Goal: Information Seeking & Learning: Learn about a topic

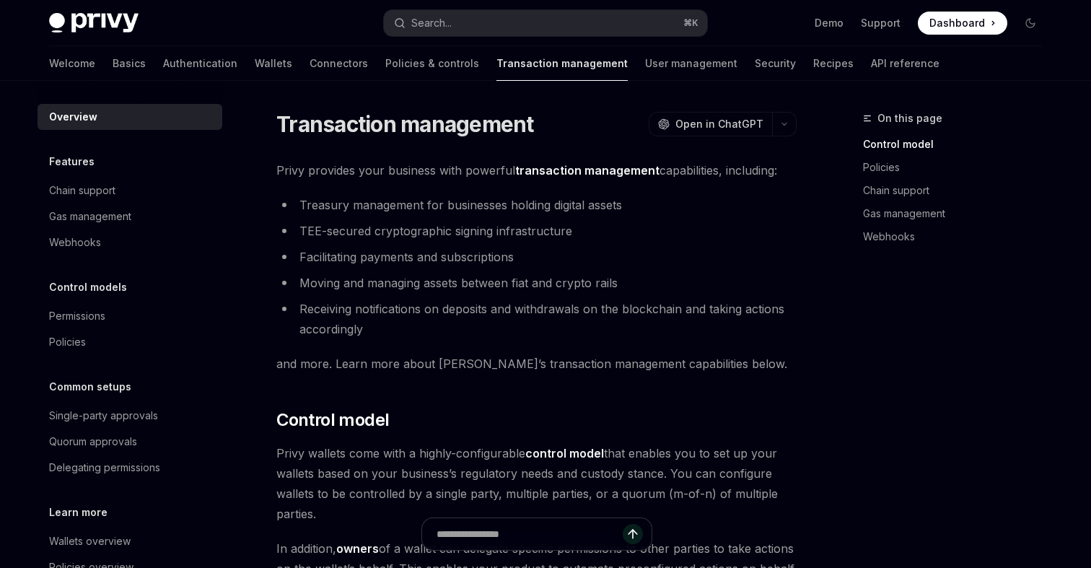
click at [539, 258] on li "Facilitating payments and subscriptions" at bounding box center [536, 257] width 520 height 20
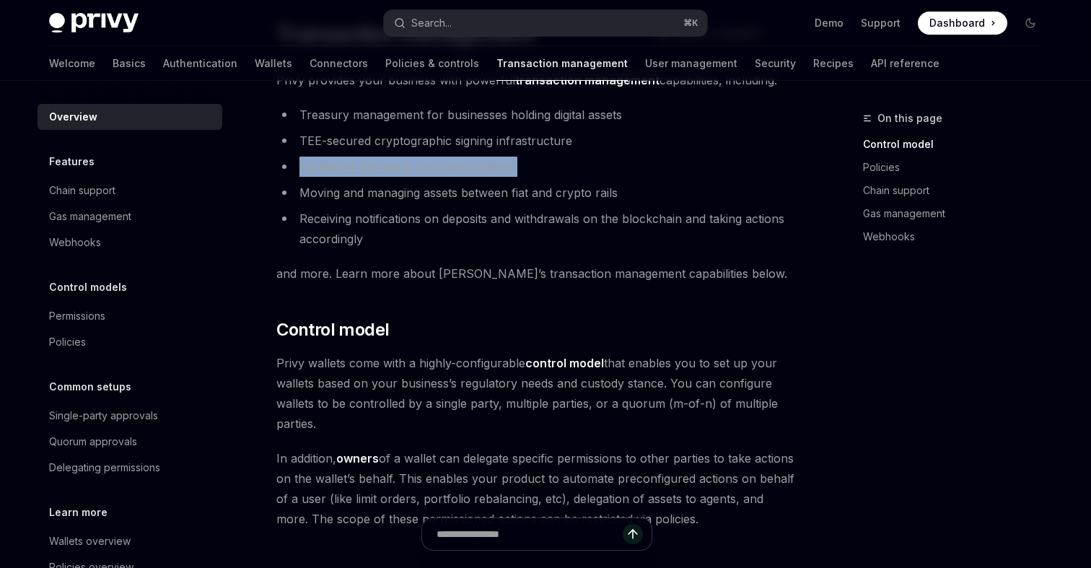
scroll to position [87, 0]
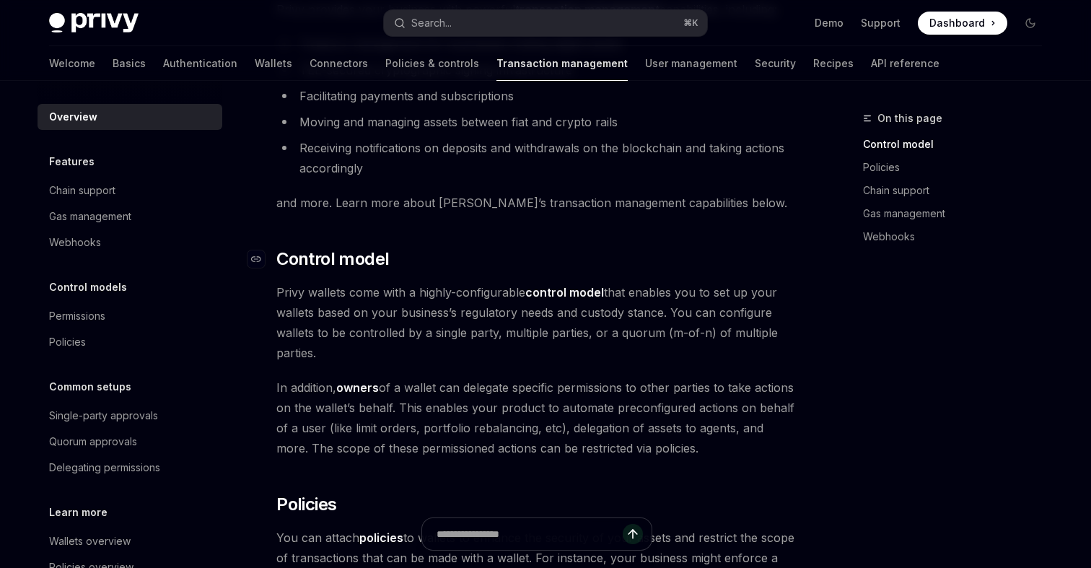
click at [538, 258] on h2 "​ Control model" at bounding box center [536, 259] width 520 height 23
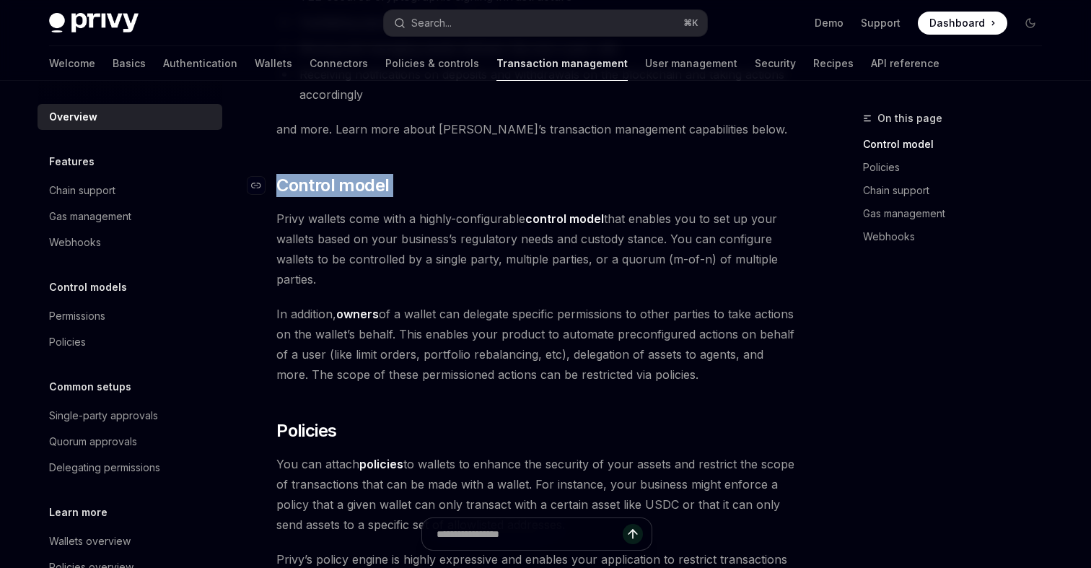
scroll to position [225, 0]
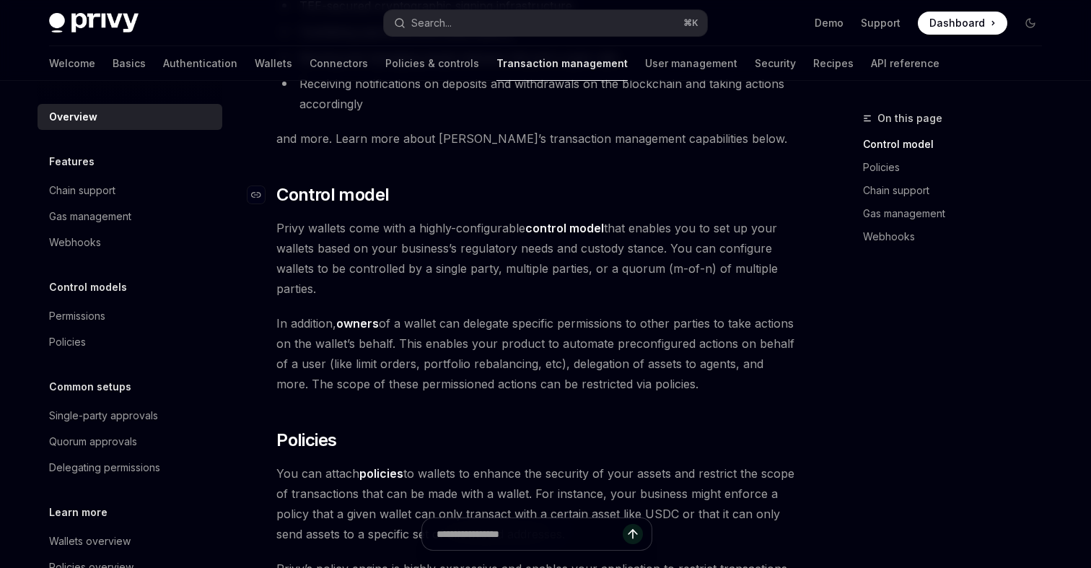
click at [538, 258] on span "Privy wallets come with a highly-configurable control model that enables you to…" at bounding box center [536, 258] width 520 height 81
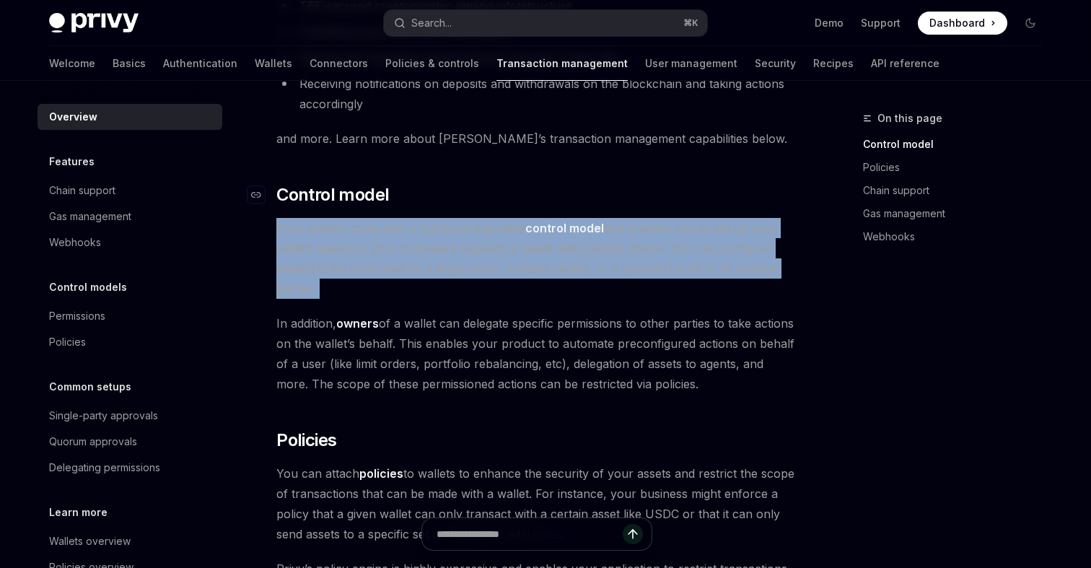
click at [538, 258] on span "Privy wallets come with a highly-configurable control model that enables you to…" at bounding box center [536, 258] width 520 height 81
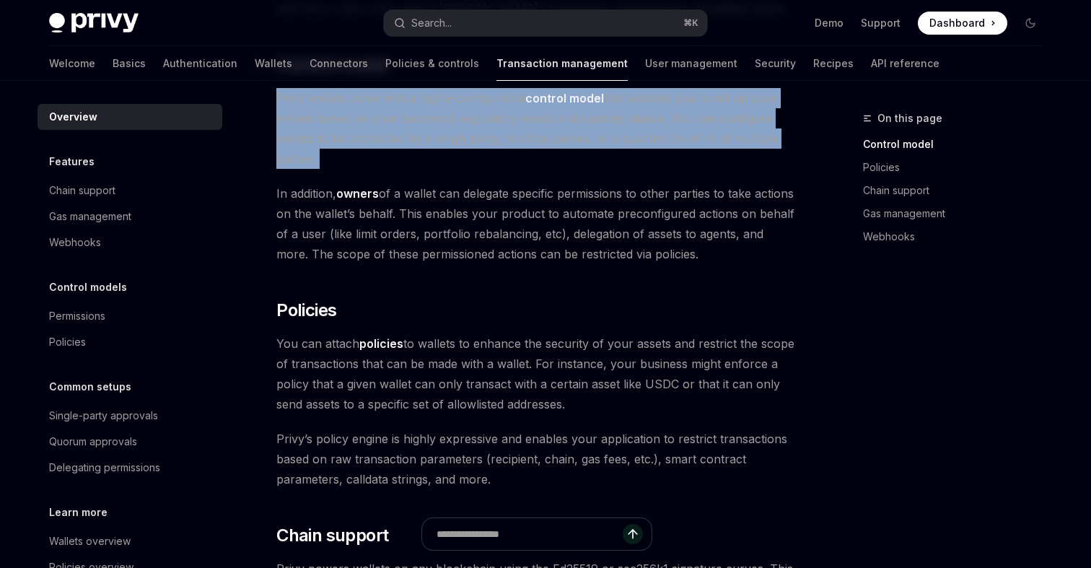
scroll to position [354, 0]
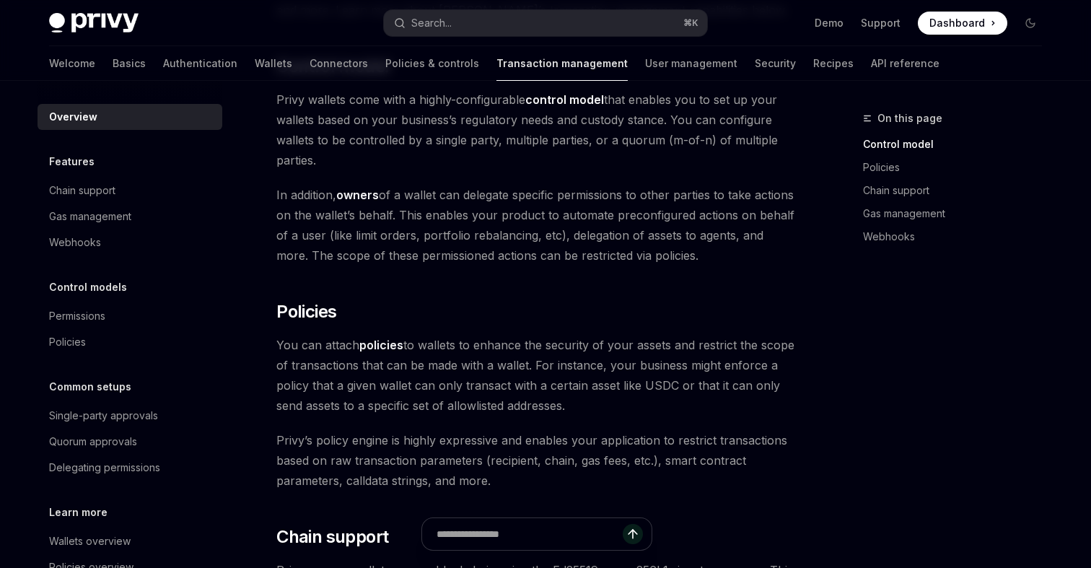
click at [538, 255] on span "In addition, owners of a wallet can delegate specific permissions to other part…" at bounding box center [536, 225] width 520 height 81
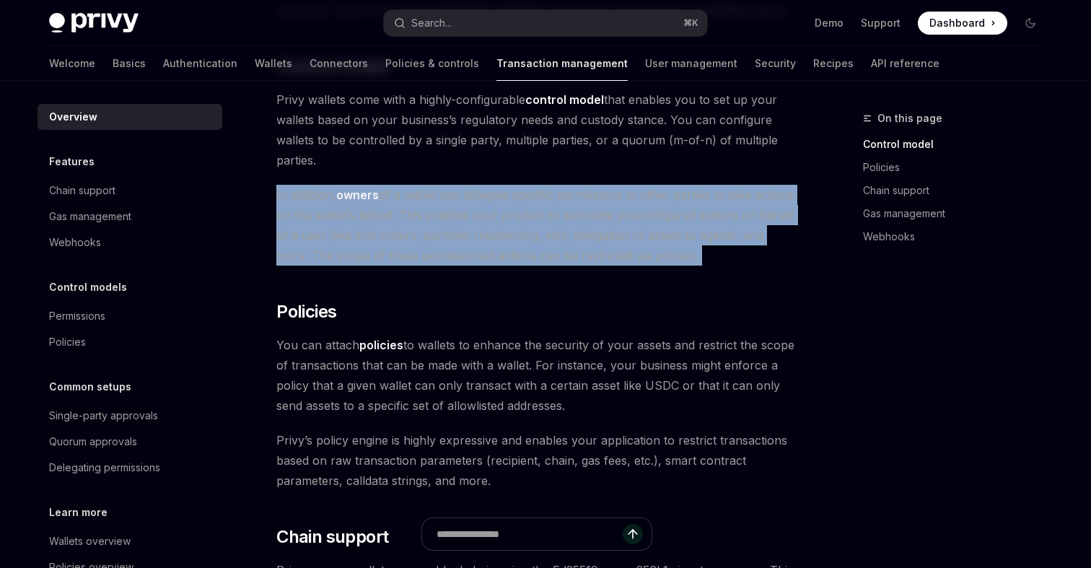
click at [538, 255] on span "In addition, owners of a wallet can delegate specific permissions to other part…" at bounding box center [536, 225] width 520 height 81
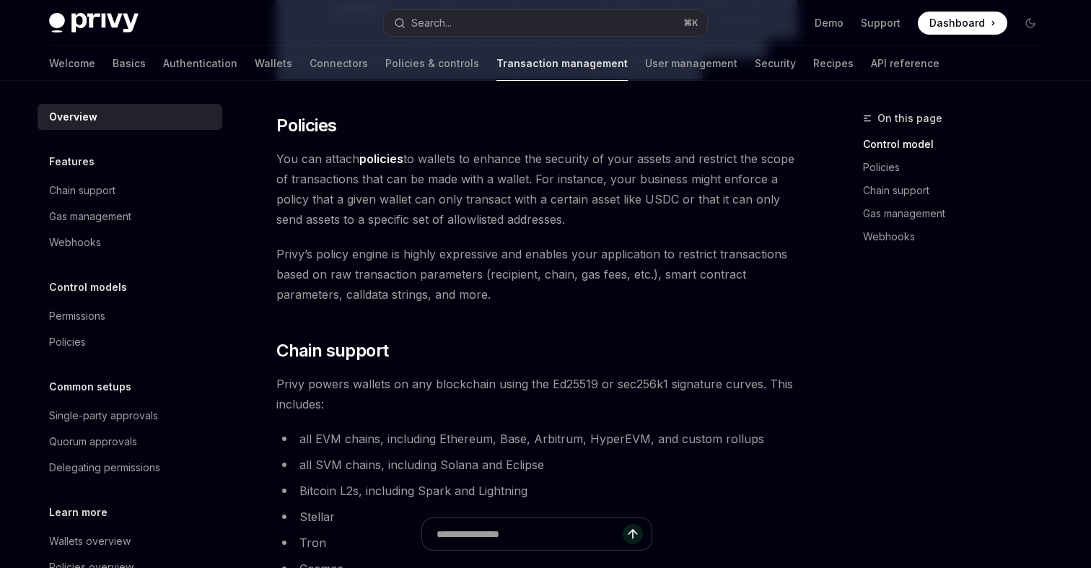
scroll to position [535, 0]
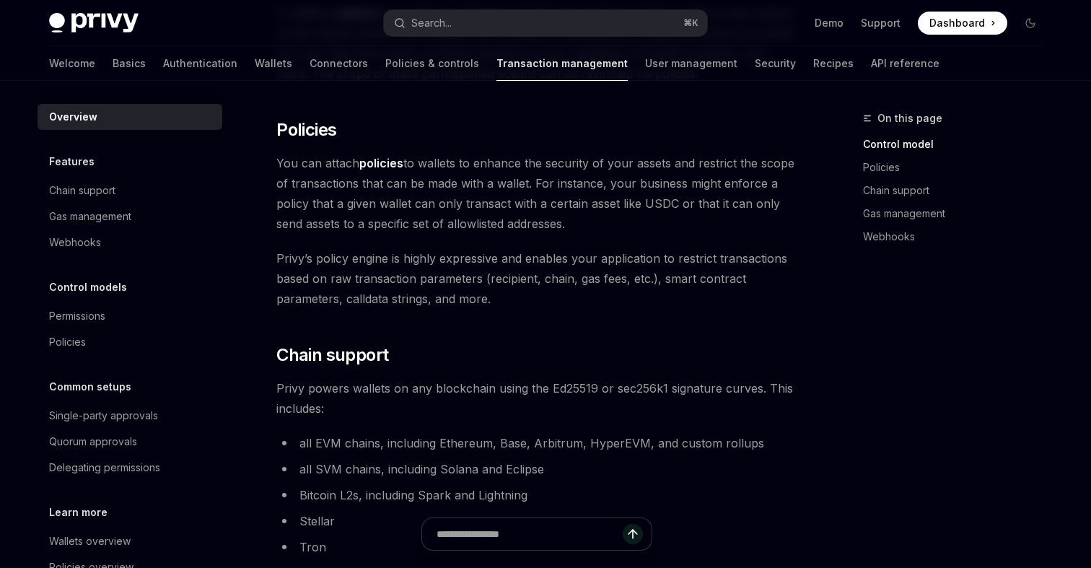
click at [538, 255] on span "Privy’s policy engine is highly expressive and enables your application to rest…" at bounding box center [536, 278] width 520 height 61
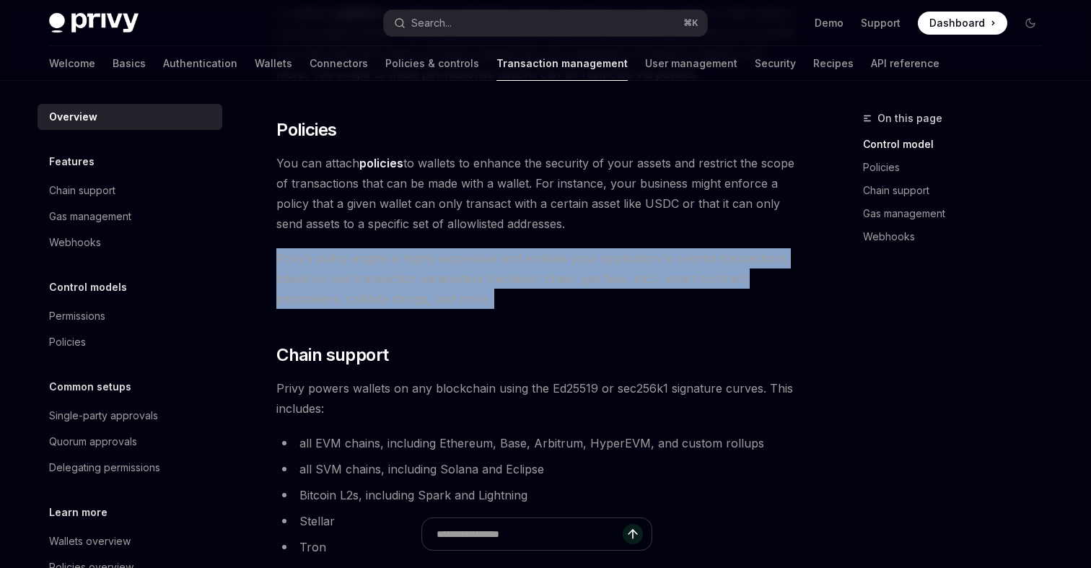
click at [538, 255] on span "Privy’s policy engine is highly expressive and enables your application to rest…" at bounding box center [536, 278] width 520 height 61
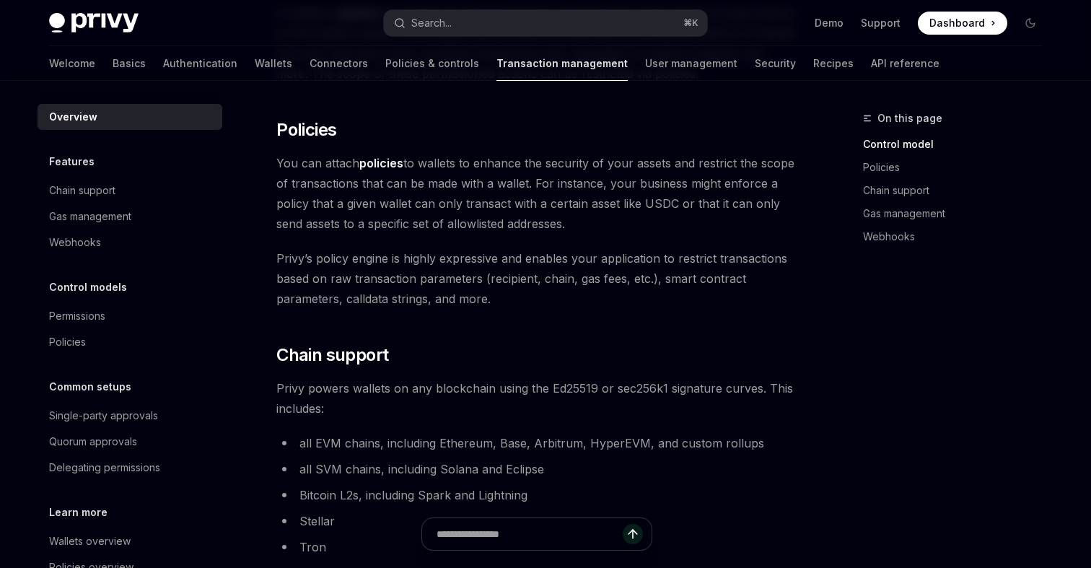
click at [656, 186] on span "You can attach policies to wallets to enhance the security of your assets and r…" at bounding box center [536, 193] width 520 height 81
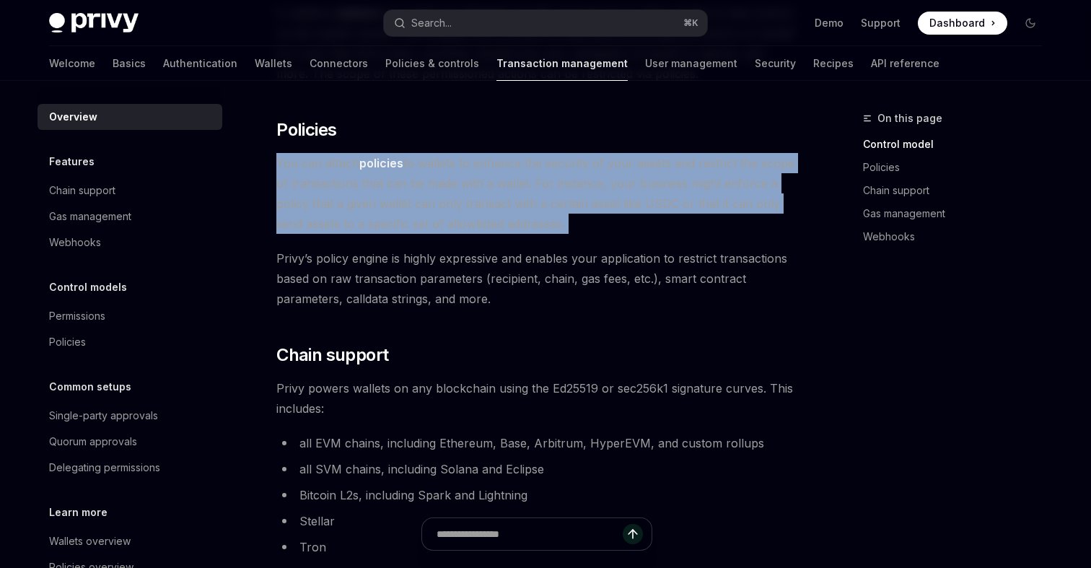
click at [656, 186] on span "You can attach policies to wallets to enhance the security of your assets and r…" at bounding box center [536, 193] width 520 height 81
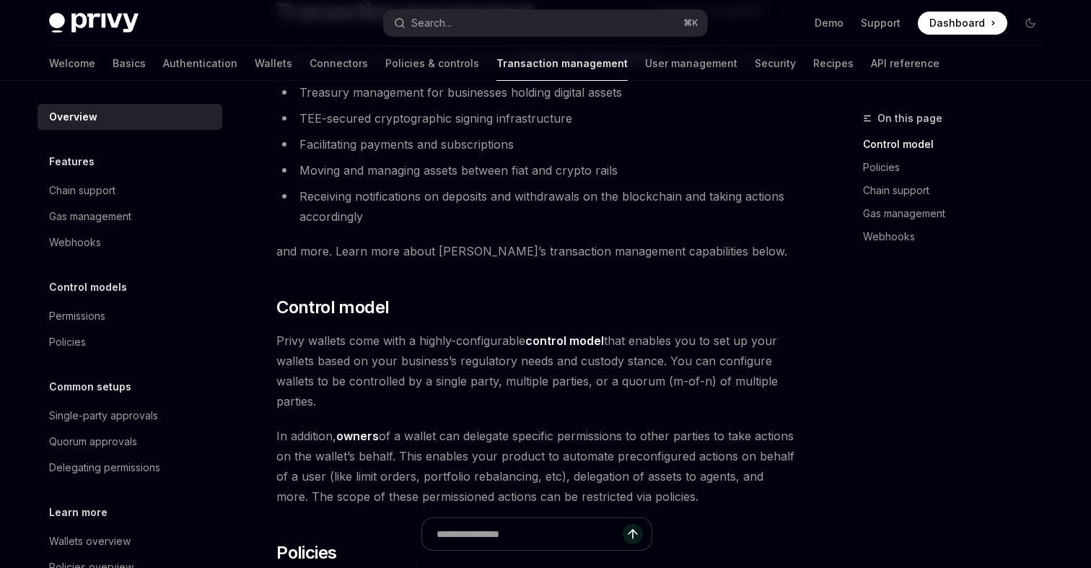
scroll to position [0, 0]
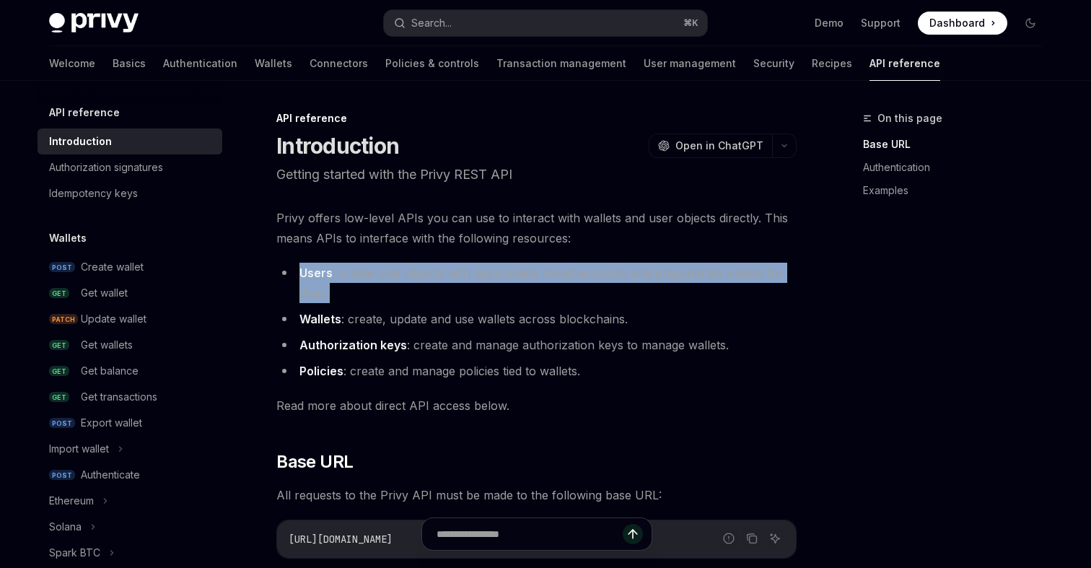
click at [519, 264] on li "Users : create user objects with appropriate linked accounts and pregenerate wa…" at bounding box center [536, 283] width 520 height 40
